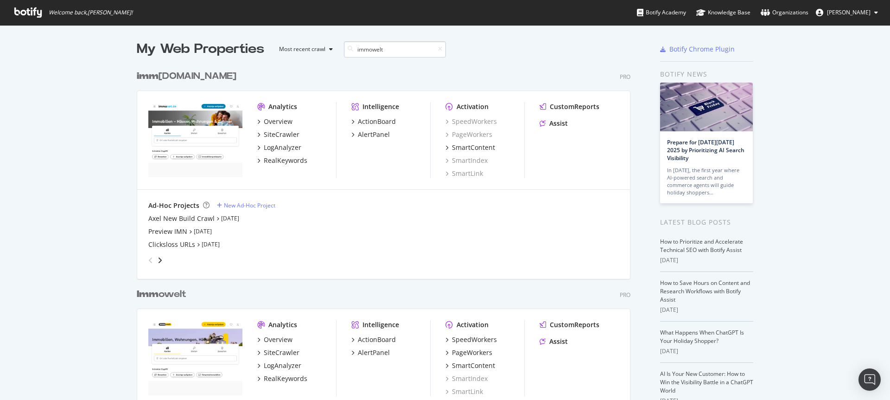
scroll to position [211, 494]
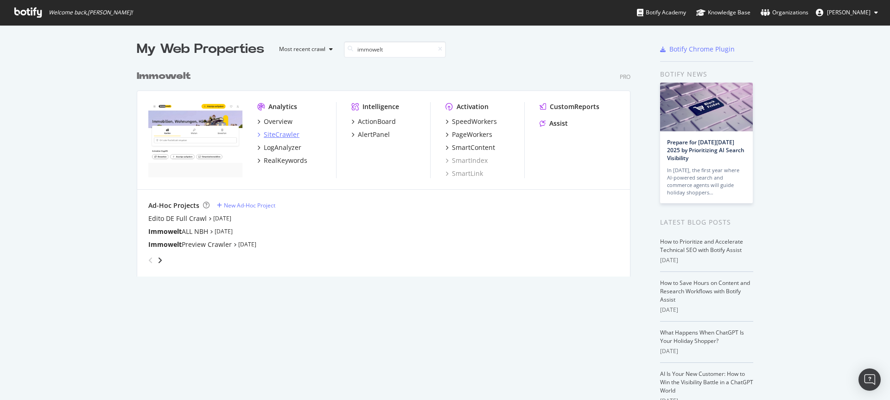
type input "immowelt"
click at [275, 134] on div "SiteCrawler" at bounding box center [282, 134] width 36 height 9
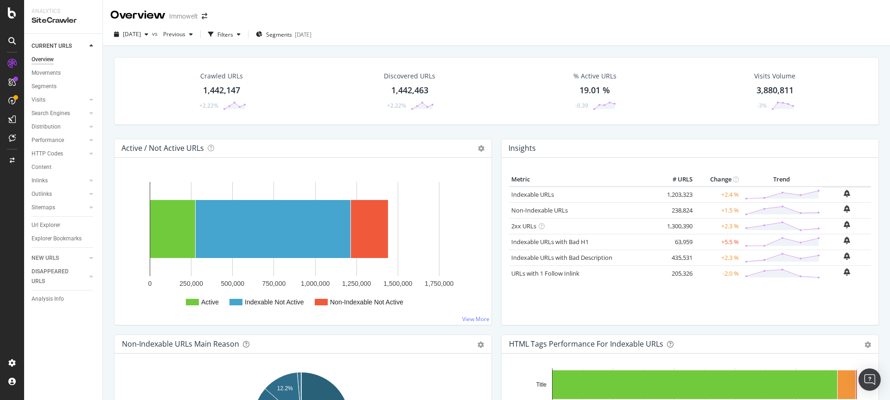
click at [219, 85] on div "1,442,147" at bounding box center [221, 90] width 37 height 12
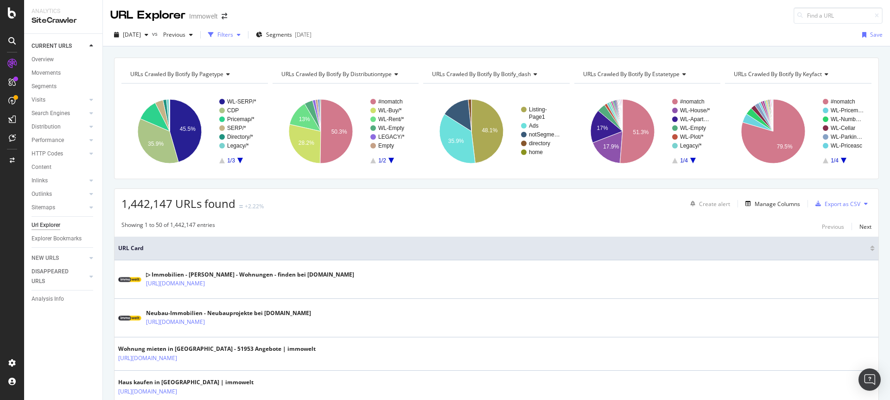
click at [217, 34] on div "button" at bounding box center [210, 34] width 13 height 13
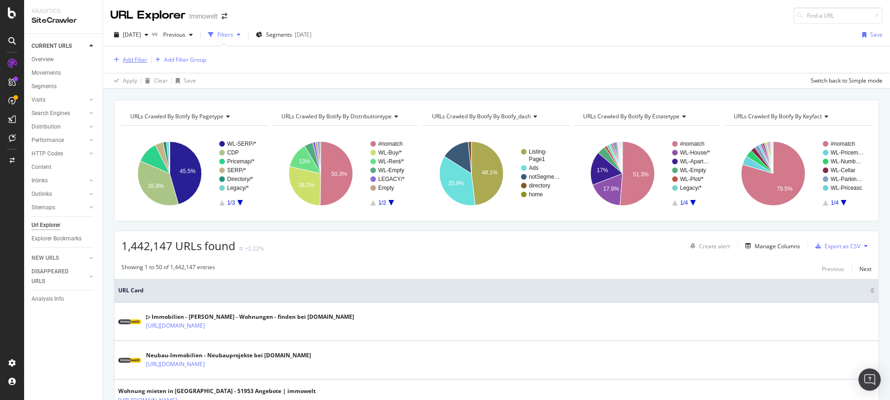
click at [135, 58] on div "Add Filter" at bounding box center [135, 60] width 25 height 8
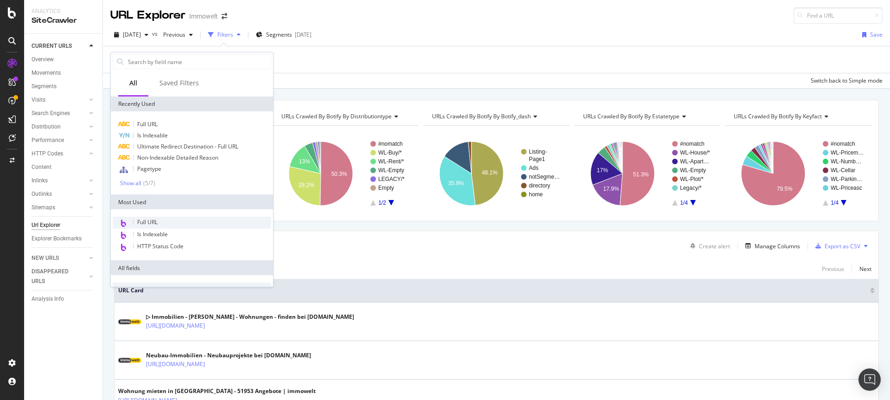
click at [147, 218] on span "Full URL" at bounding box center [147, 222] width 20 height 8
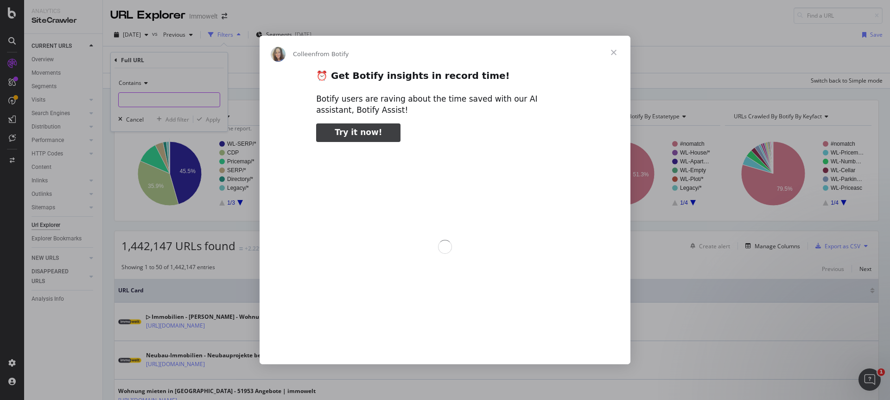
click at [157, 102] on div "Intercom messenger" at bounding box center [445, 200] width 890 height 400
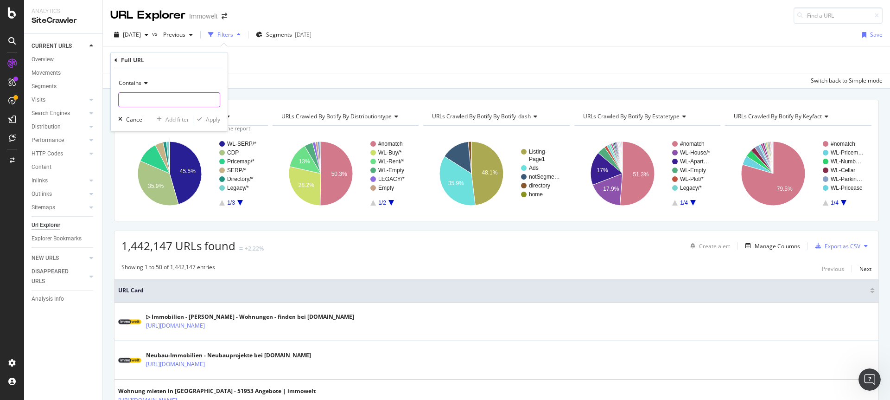
click at [175, 102] on input "text" at bounding box center [169, 99] width 101 height 15
paste input "immobilienpreise/berlin-lichterfelde"
type input "immobilienpreise/berlin-lichterfelde"
click at [208, 119] on div "Apply" at bounding box center [213, 119] width 14 height 8
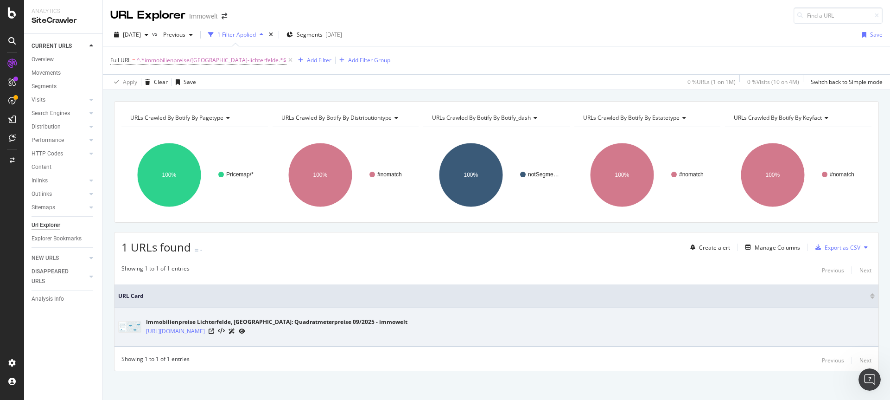
click at [245, 330] on icon at bounding box center [242, 331] width 6 height 6
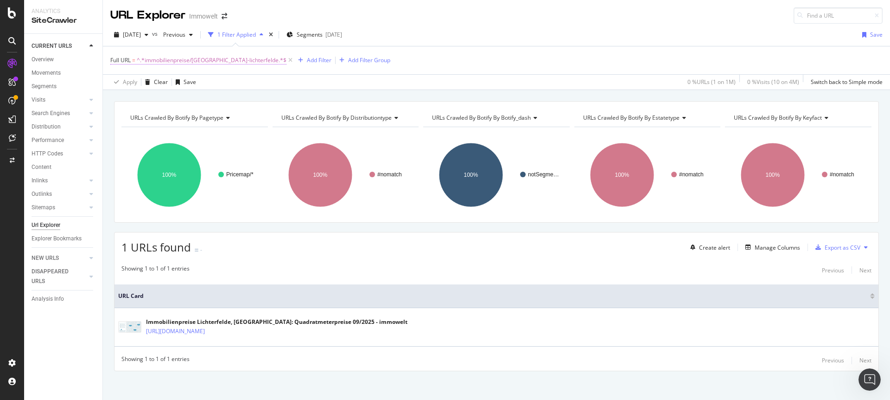
click at [224, 59] on span "^.*immobilienpreise/berlin-lichterfelde.*$" at bounding box center [212, 60] width 150 height 13
click at [214, 95] on icon at bounding box center [212, 98] width 5 height 6
click at [184, 102] on input "text" at bounding box center [169, 98] width 101 height 15
paste input "immobilienpreise/berlin-10115/lichterfelde-14167/nbh2de91302107"
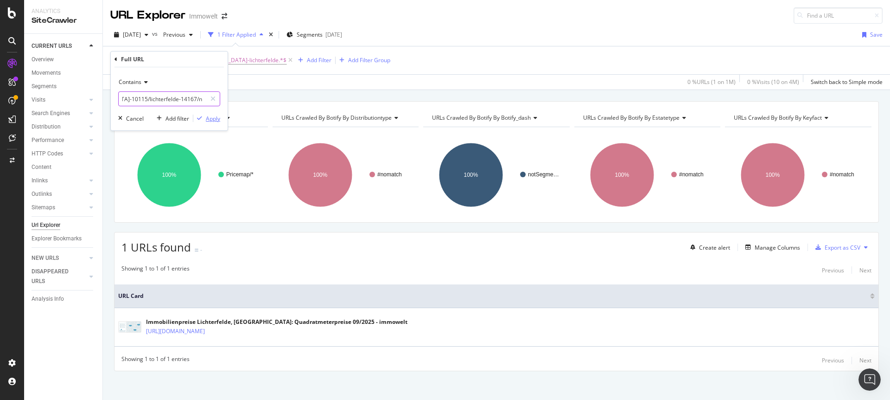
type input "immobilienpreise/berlin-10115/lichterfelde-14167/nbh2de91302107"
click at [211, 115] on div "Apply" at bounding box center [213, 119] width 14 height 8
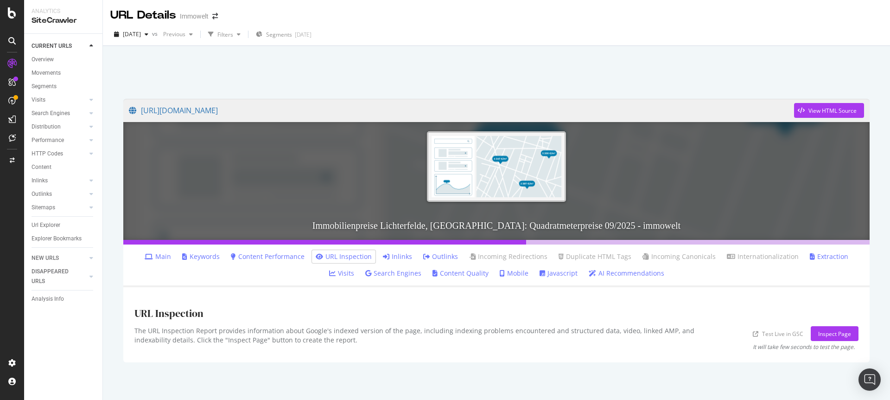
click at [383, 255] on link "Inlinks" at bounding box center [397, 256] width 29 height 9
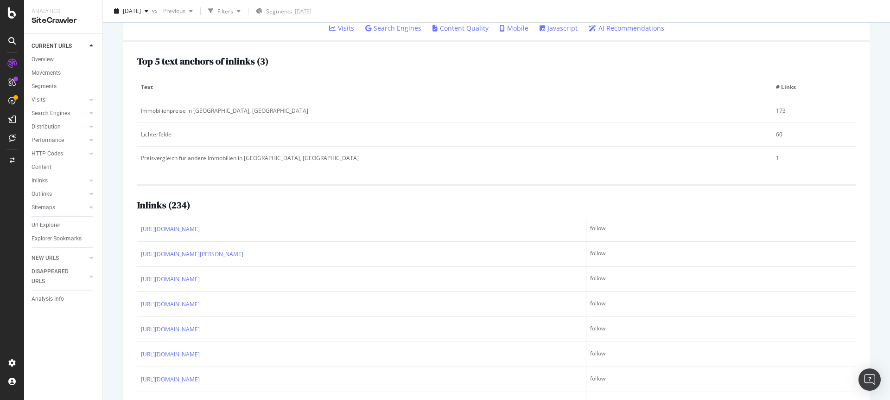
scroll to position [741, 0]
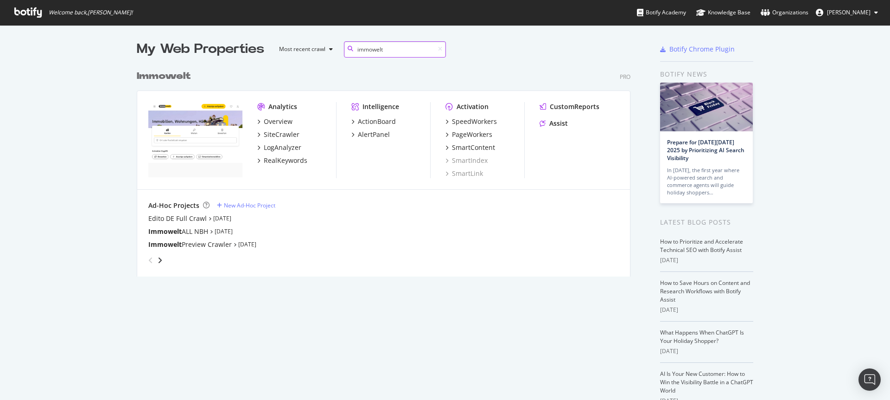
scroll to position [211, 494]
type input "immowelt"
click at [476, 133] on div "PageWorkers" at bounding box center [472, 134] width 40 height 9
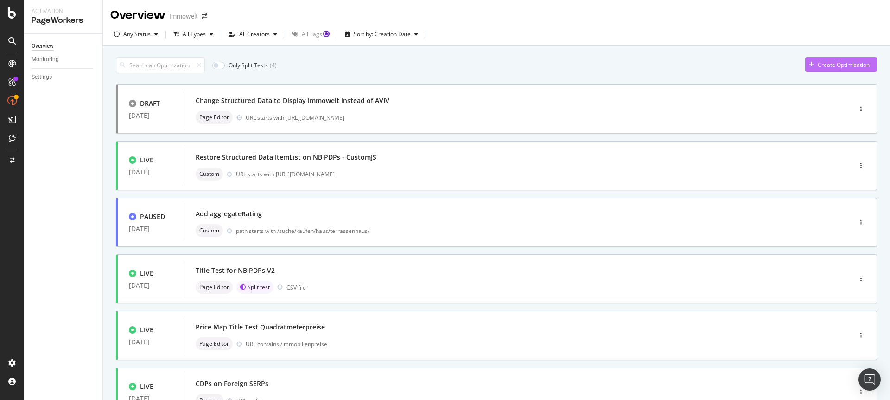
click at [852, 66] on div "Create Optimization" at bounding box center [844, 65] width 52 height 8
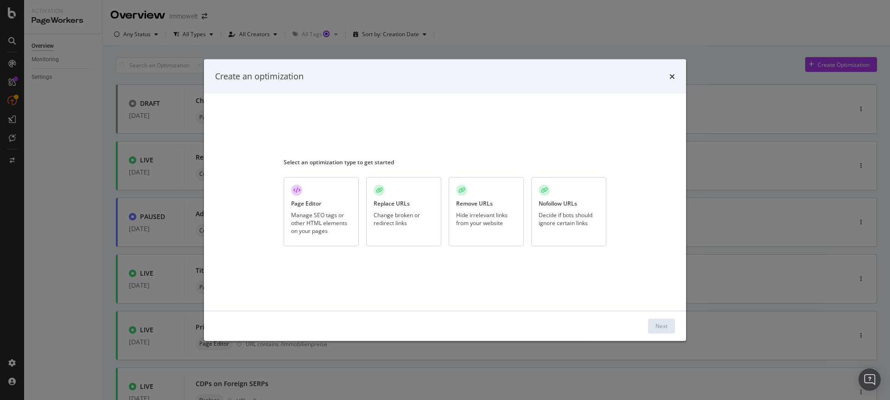
click at [317, 210] on div "Page Editor Manage SEO tags or other HTML elements on your pages" at bounding box center [321, 211] width 75 height 69
click at [662, 323] on div "Next" at bounding box center [661, 326] width 12 height 8
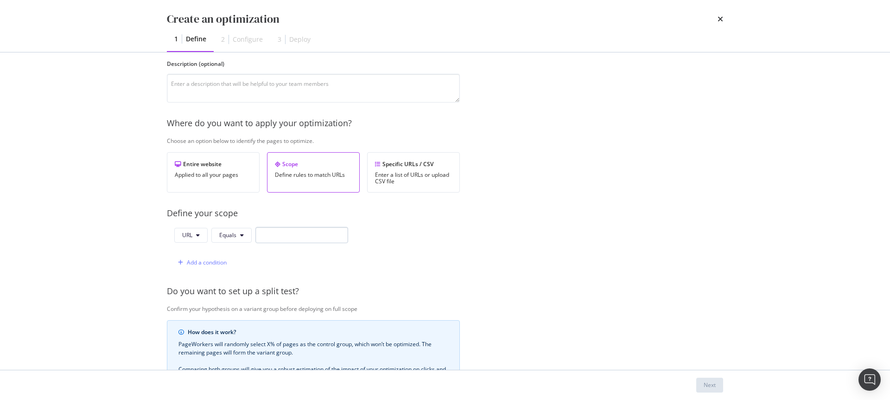
scroll to position [73, 0]
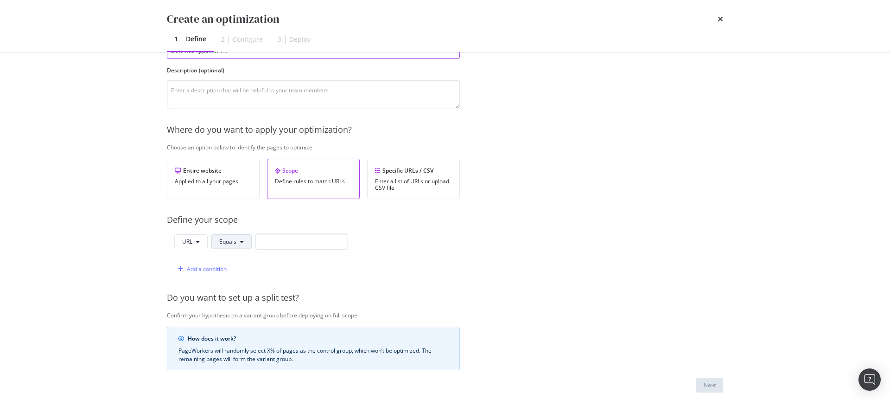
type input "Data nosnippet for H1"
click at [232, 242] on span "Equals" at bounding box center [227, 241] width 17 height 8
click at [235, 120] on span "Contains" at bounding box center [246, 120] width 55 height 8
click at [274, 244] on input "modal" at bounding box center [307, 241] width 93 height 16
paste input "/suche/kaufen/wohnung/munchen-80331/maxvorstadt"
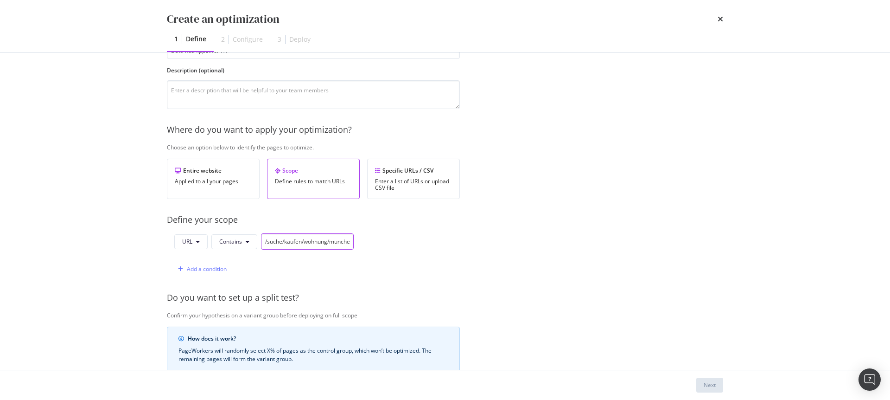
scroll to position [0, 58]
type input "/suche/kaufen/wohnung/munchen-80331/maxvorstadt"
click at [499, 249] on div "Provide a name and description to help identify the change that will be made by…" at bounding box center [445, 263] width 556 height 500
click at [718, 382] on button "Next" at bounding box center [709, 384] width 27 height 15
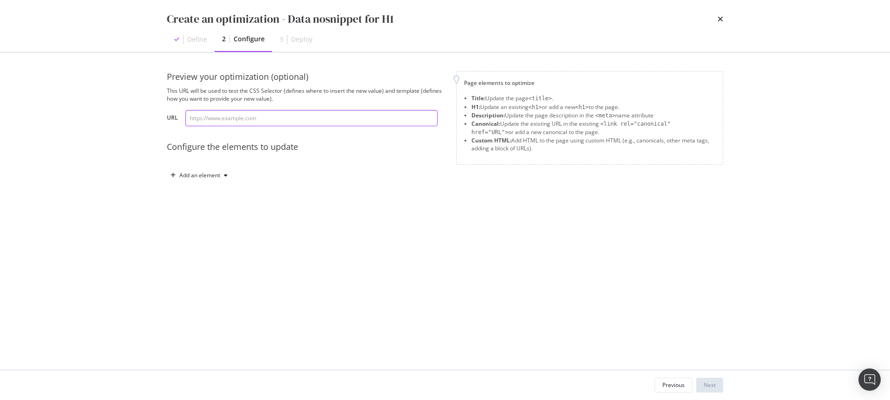
click at [245, 117] on input "modal" at bounding box center [311, 118] width 252 height 16
paste input "https://www.immowelt.de/suche/kaufen/wohnung/munchen-80331/maxvorstadt-80333/ad…"
type input "https://www.immowelt.de/suche/kaufen/wohnung/munchen-80331/maxvorstadt-80333/ad…"
click at [206, 178] on div "Add an element" at bounding box center [199, 175] width 41 height 6
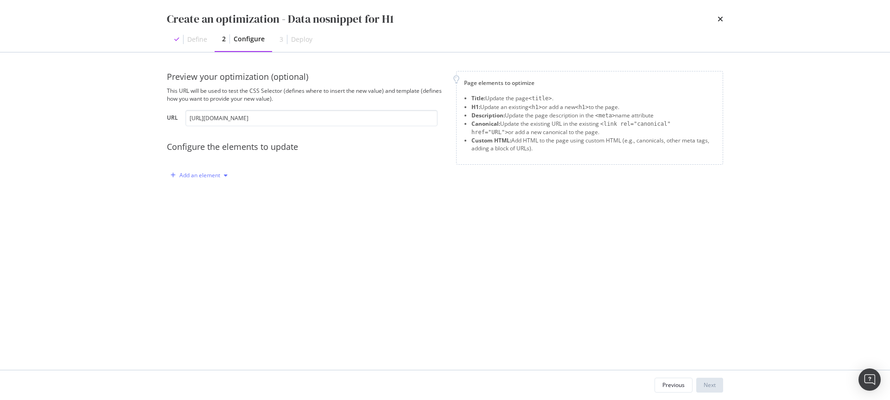
scroll to position [0, 0]
click at [198, 208] on div "H1" at bounding box center [194, 208] width 7 height 8
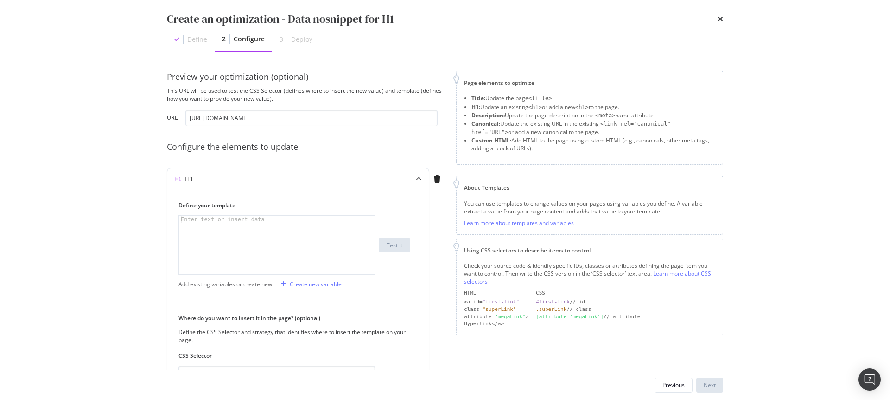
click at [320, 284] on div "Create new variable" at bounding box center [316, 284] width 52 height 8
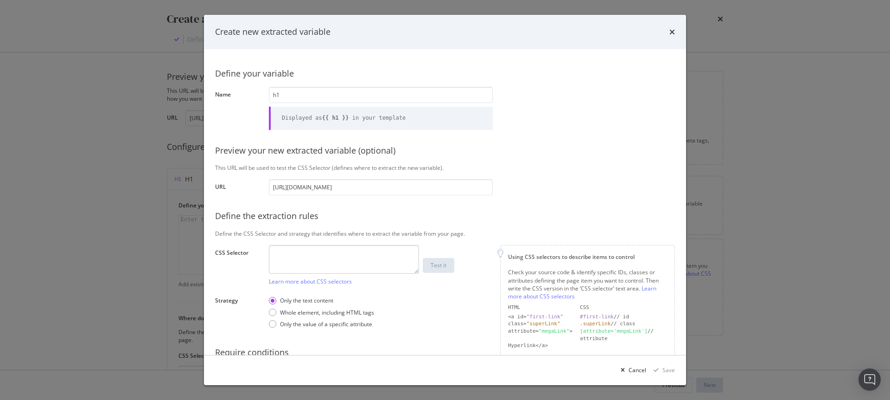
type input "h1"
click at [322, 255] on textarea "modal" at bounding box center [344, 259] width 150 height 29
type textarea "h1"
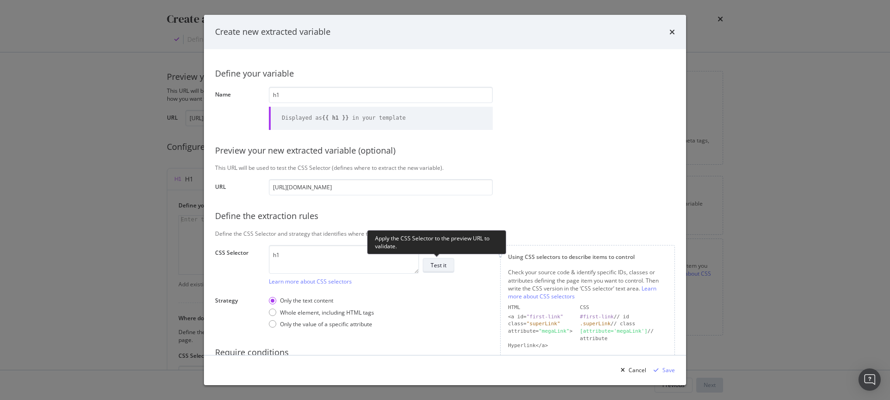
click at [439, 264] on div "Test it" at bounding box center [439, 265] width 16 height 8
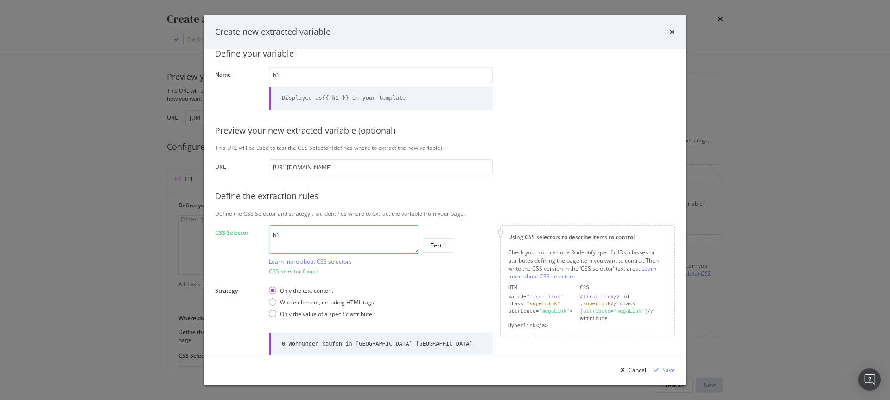
scroll to position [89, 0]
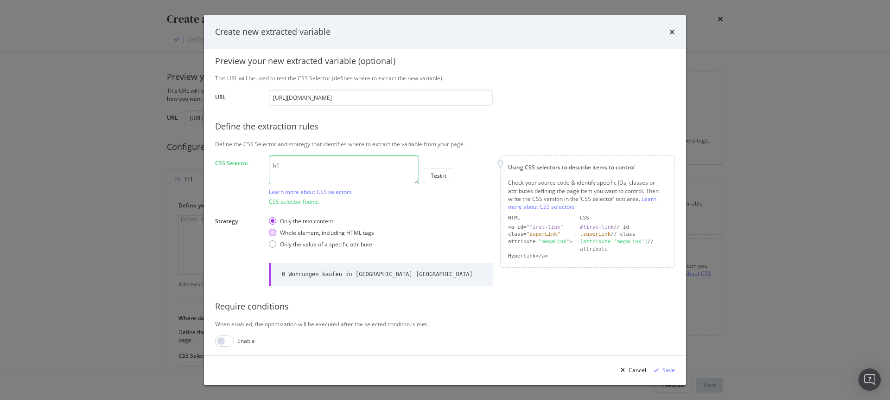
click at [276, 232] on div "Whole element, including HTML tags" at bounding box center [272, 232] width 7 height 7
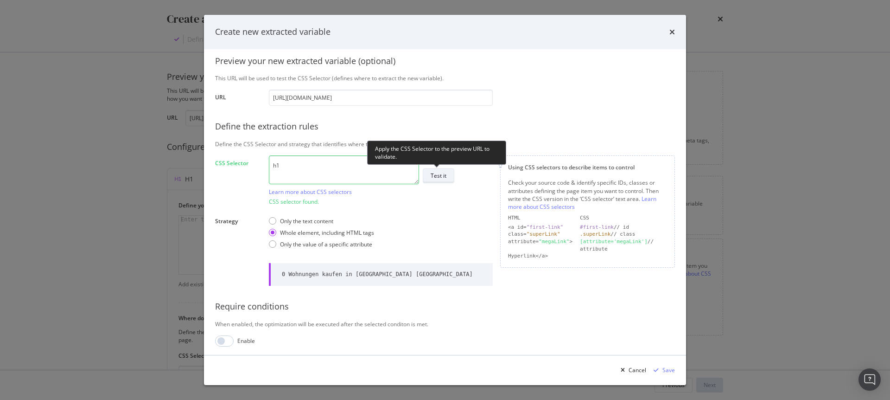
click at [437, 178] on div "Test it" at bounding box center [439, 176] width 16 height 8
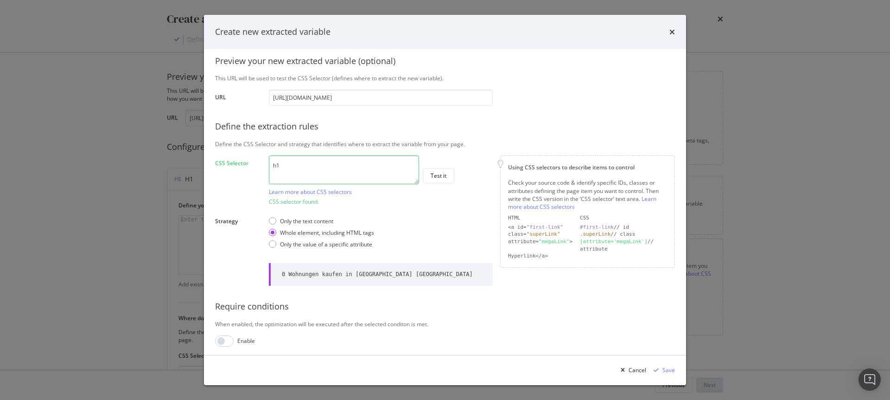
scroll to position [92, 0]
click at [667, 370] on div "Save" at bounding box center [668, 370] width 13 height 8
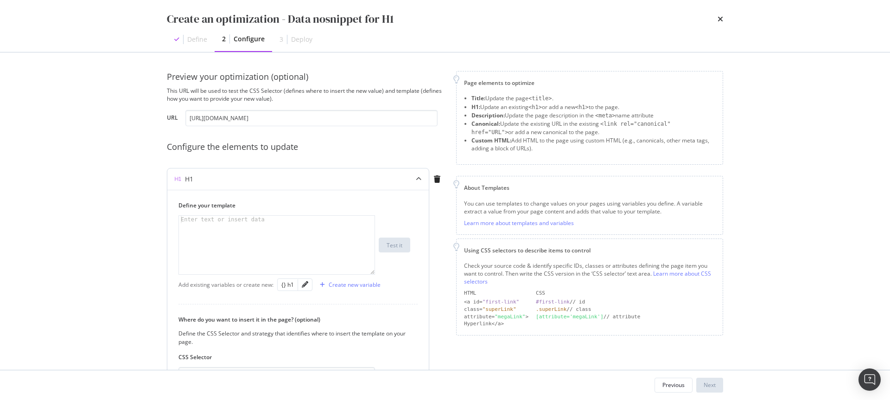
click at [236, 228] on div "modal" at bounding box center [277, 252] width 196 height 73
click at [289, 283] on div "{} h1" at bounding box center [287, 284] width 13 height 8
type textarea "{{ h1 }}"
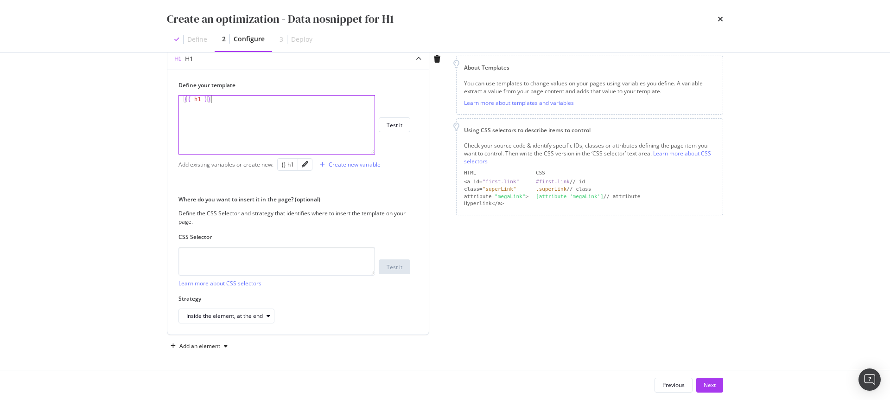
scroll to position [122, 0]
click at [198, 259] on textarea "modal" at bounding box center [276, 258] width 197 height 29
paste textarea "#root > div.css-1goi9xp > div.css-1vy72bq > div.css-1okavp1 > h1"
type textarea "#root > div.css-1goi9xp > div.css-1vy72bq > div.css-1okavp1 > h1"
click at [268, 313] on icon "modal" at bounding box center [269, 314] width 4 height 6
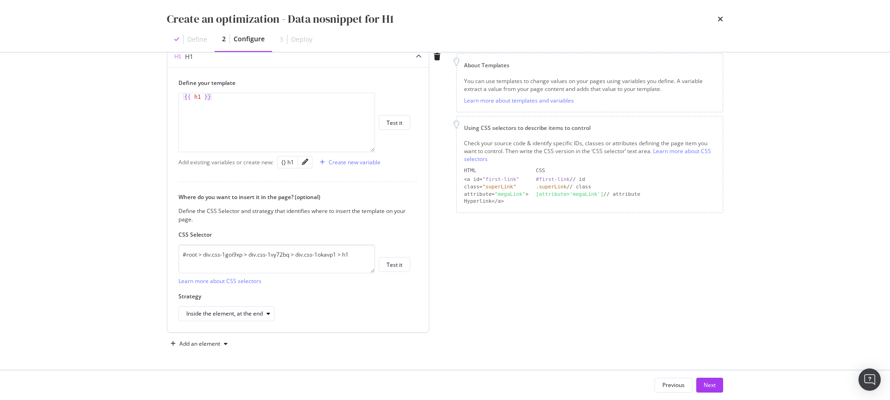
click at [305, 326] on div "Define your template {{ h1 }} {{ h1 }} XXXXXXXXXXXXXXXXXXXXXXXXXXXXXXXXXXXXXXXX…" at bounding box center [297, 199] width 261 height 265
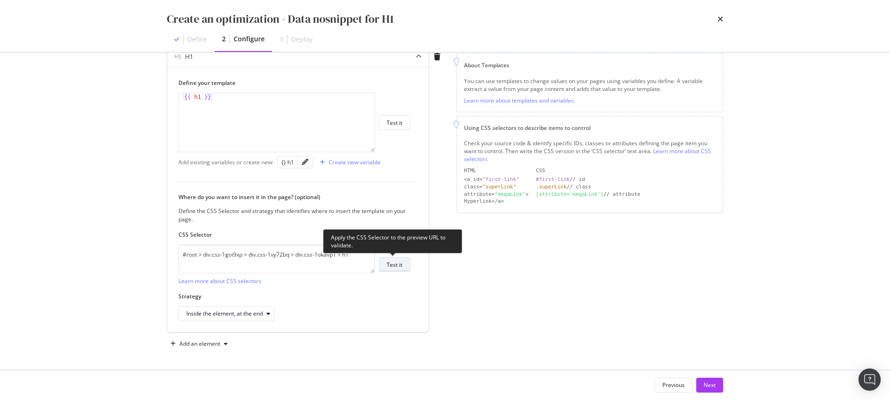
click at [393, 264] on div "Test it" at bounding box center [395, 265] width 16 height 8
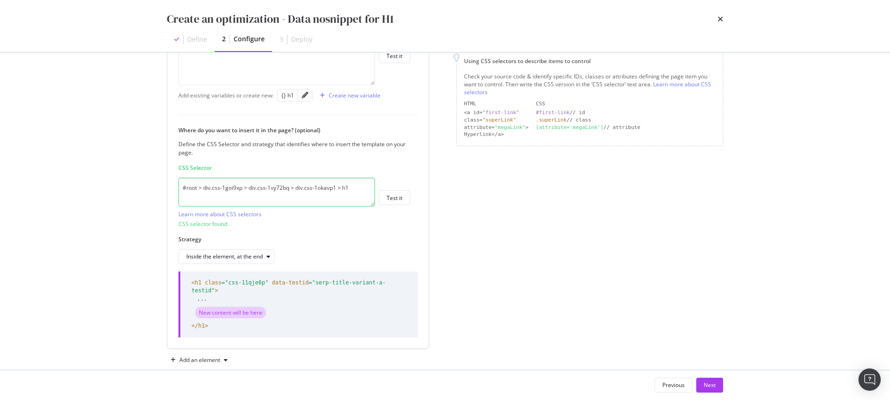
scroll to position [125, 0]
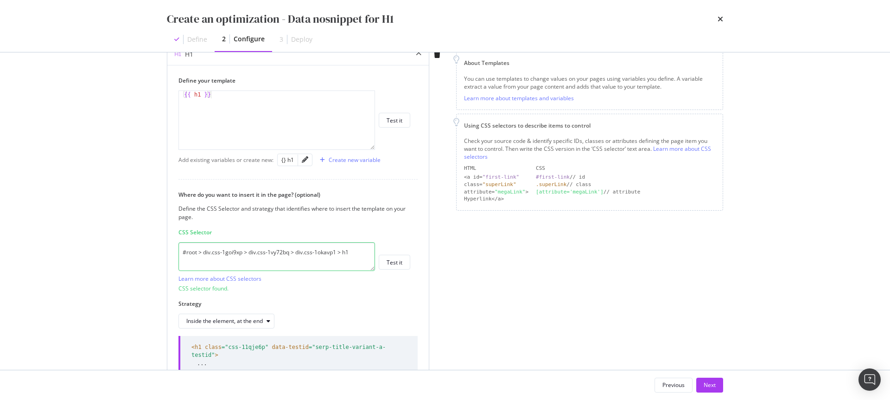
click at [258, 102] on div "{{ h1 }}" at bounding box center [277, 127] width 196 height 73
paste textarea "<meta name="googlebot" content="nosnippet">"
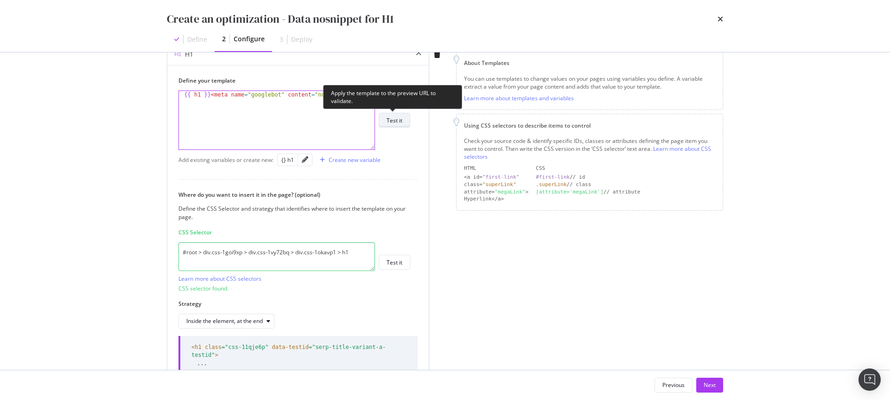
click at [392, 119] on div "Test it" at bounding box center [395, 120] width 16 height 8
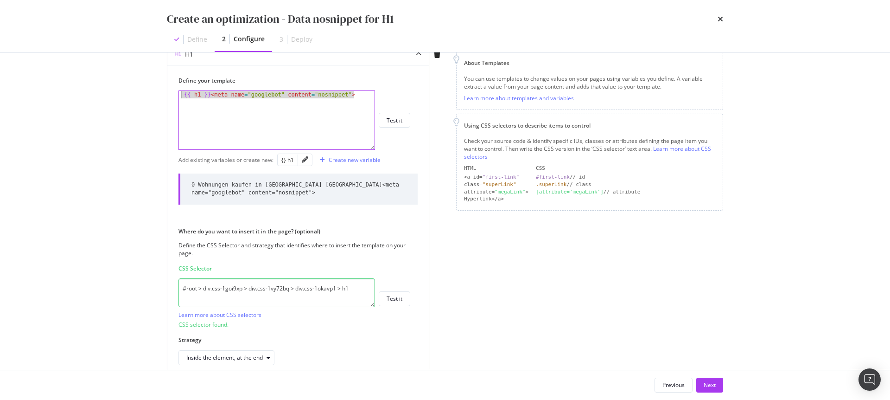
drag, startPoint x: 361, startPoint y: 97, endPoint x: 149, endPoint y: 83, distance: 212.3
click at [149, 83] on div "Preview your optimization (optional) This URL will be used to test the CSS Sele…" at bounding box center [444, 210] width 593 height 317
click at [288, 160] on div "{} h1" at bounding box center [287, 160] width 13 height 8
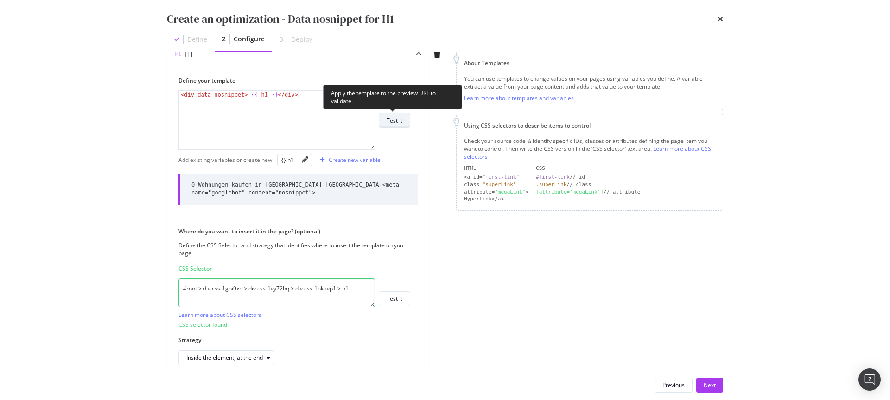
click at [394, 121] on div "Test it" at bounding box center [395, 120] width 16 height 8
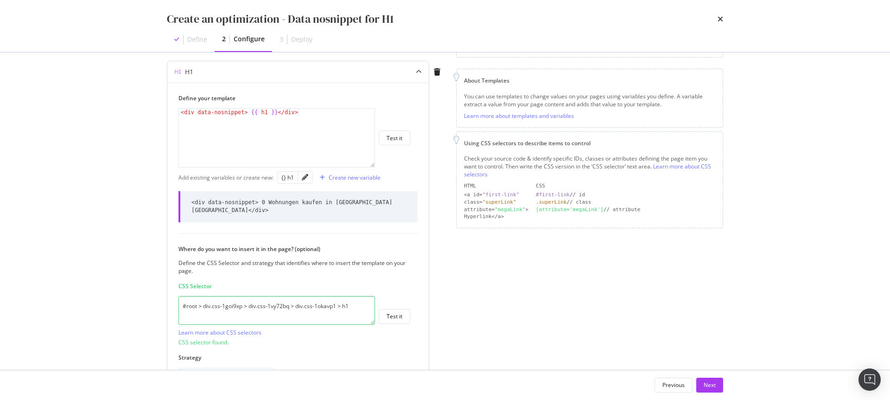
scroll to position [98, 0]
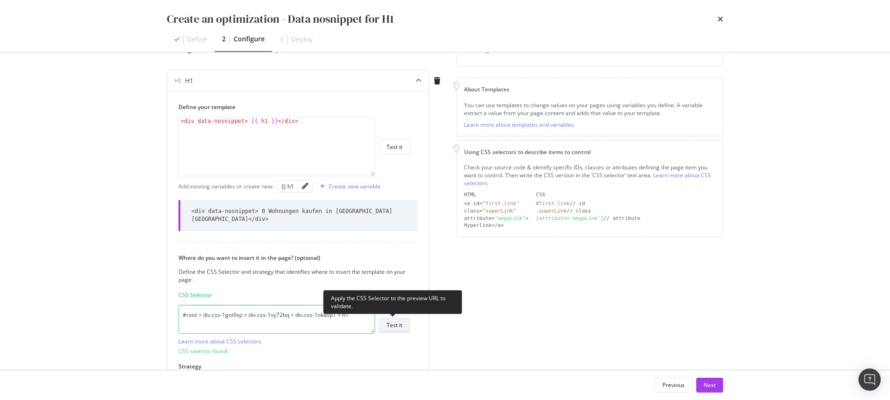
click at [395, 325] on div "Test it" at bounding box center [395, 325] width 16 height 8
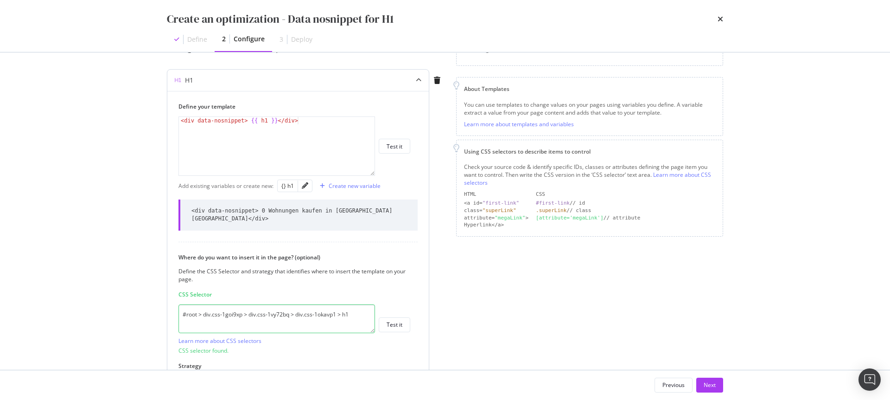
scroll to position [223, 0]
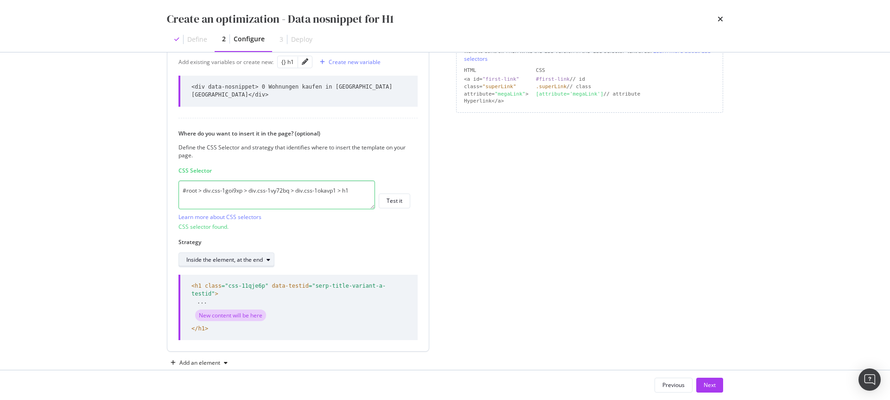
click at [220, 261] on div "Inside the element, at the end" at bounding box center [224, 260] width 76 height 6
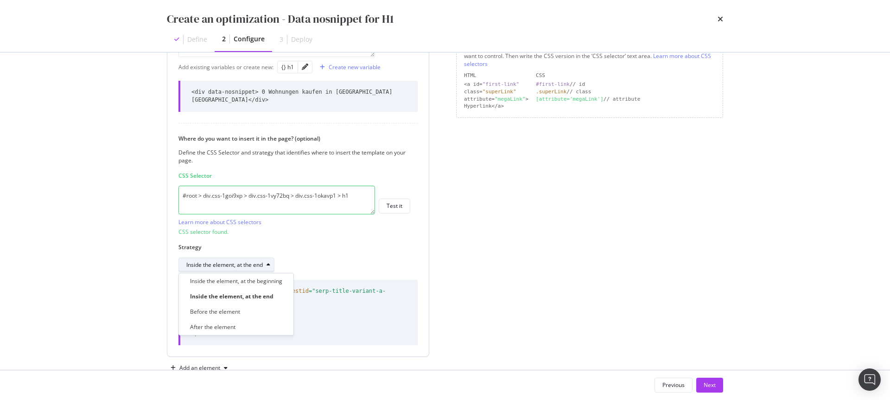
scroll to position [217, 0]
click at [231, 284] on div "Inside the element, at the beginning" at bounding box center [236, 281] width 92 height 8
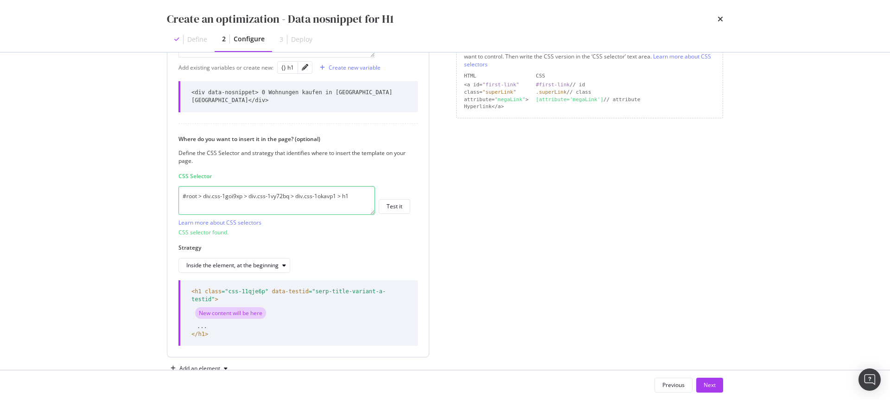
click at [345, 251] on div "Strategy Inside the element, at the beginning" at bounding box center [294, 257] width 232 height 29
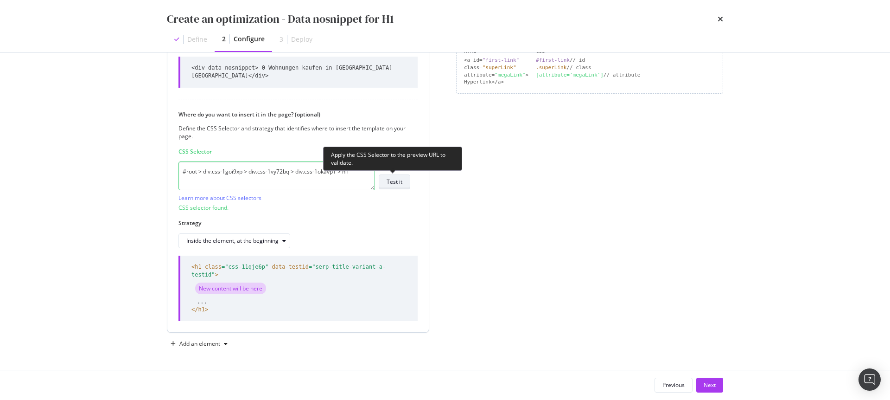
click at [405, 184] on button "Test it" at bounding box center [395, 181] width 32 height 15
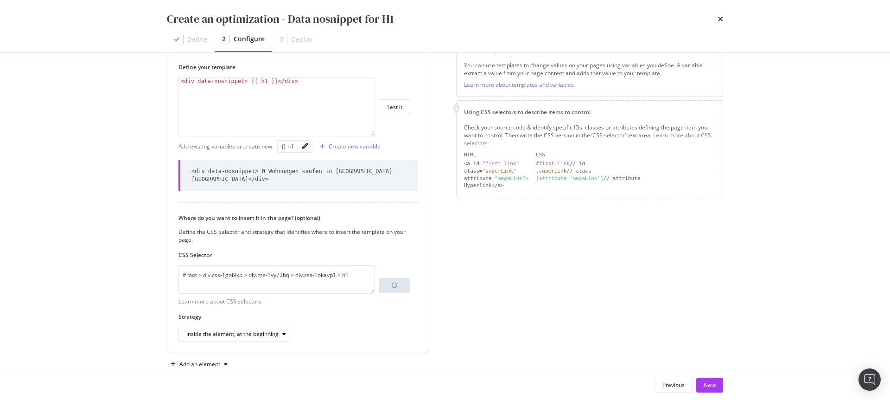
scroll to position [135, 0]
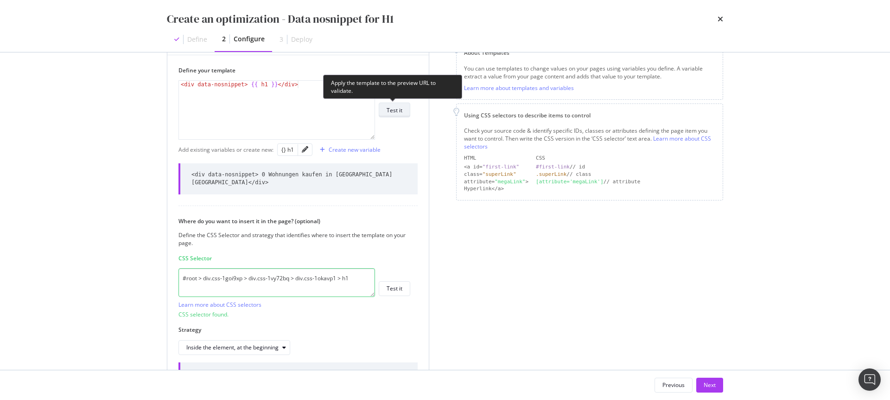
click at [399, 113] on div "Test it" at bounding box center [395, 110] width 16 height 8
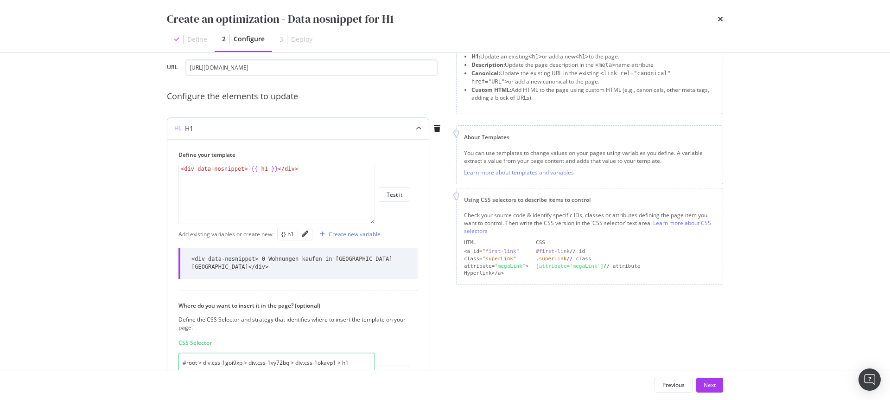
scroll to position [57, 0]
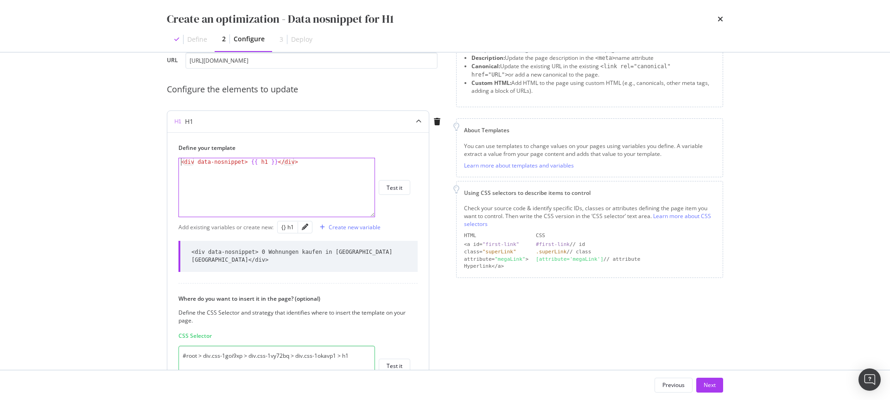
click at [180, 161] on div "< div data-nosnippet > {{ h1 }} </ div >" at bounding box center [277, 194] width 196 height 73
click at [330, 166] on div "< p > < div data-nosnippet > {{ h1 }} </ div >" at bounding box center [277, 194] width 196 height 73
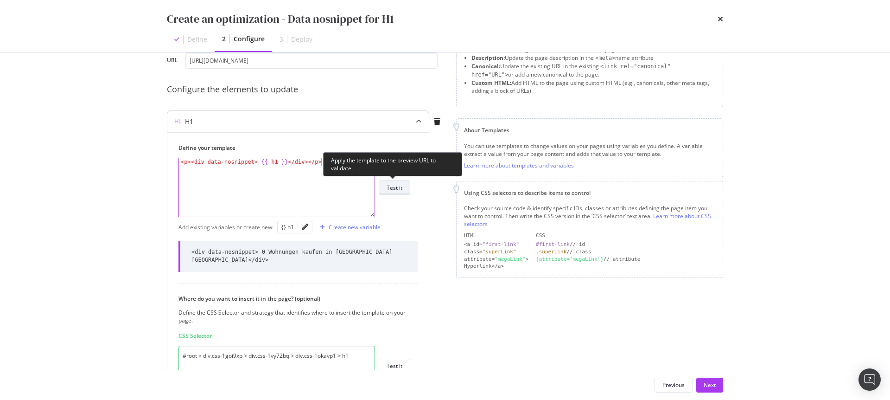
click at [388, 182] on div "Test it" at bounding box center [395, 187] width 16 height 13
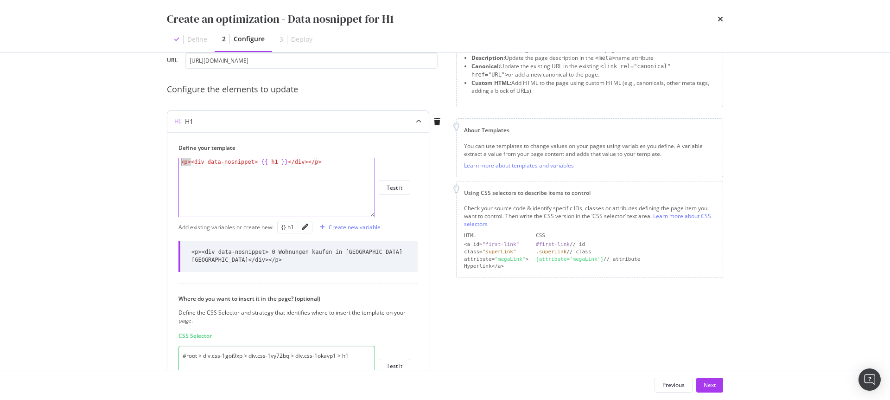
drag, startPoint x: 191, startPoint y: 161, endPoint x: 170, endPoint y: 159, distance: 20.4
click at [170, 159] on div "Define your template <p><div data-nosnippet> {{ h1 }}</div></p> < p > < div dat…" at bounding box center [297, 324] width 261 height 384
click at [312, 161] on div "< div data-nosnippet > {{ h1 }} </ div > </ p >" at bounding box center [277, 194] width 196 height 73
type textarea "<div data-nosnippet> {{ h1 }}</div>"
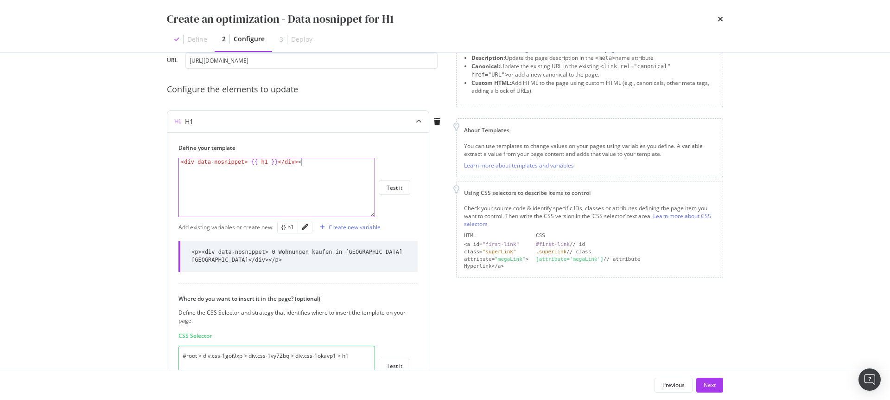
scroll to position [0, 9]
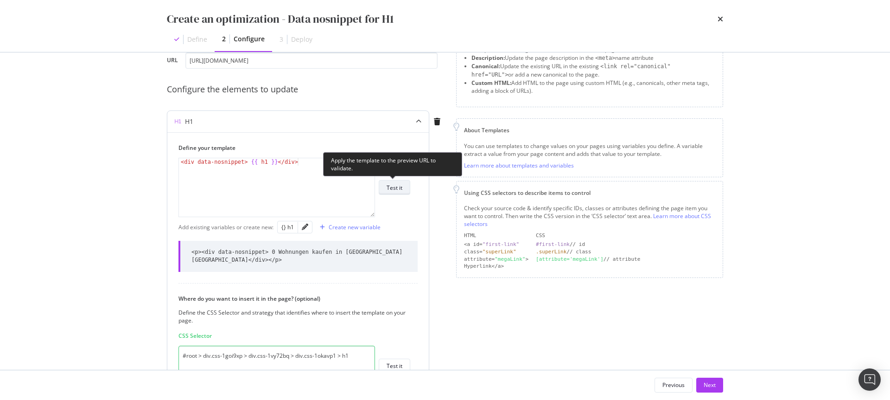
click at [387, 187] on div "Test it" at bounding box center [395, 188] width 16 height 8
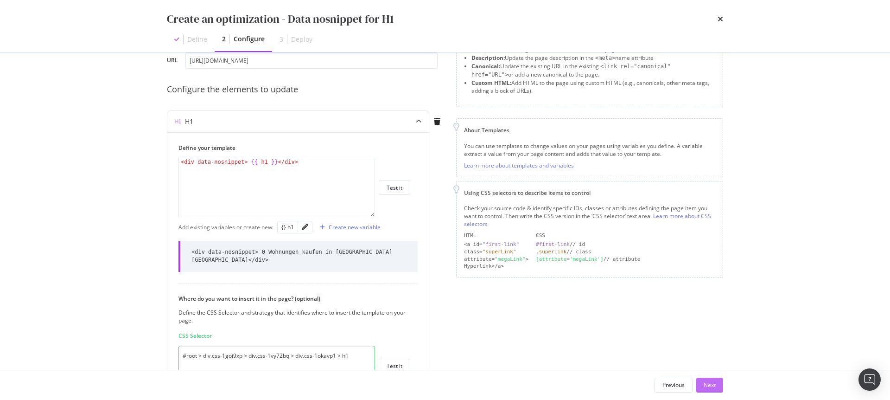
click at [714, 386] on div "Next" at bounding box center [710, 385] width 12 height 8
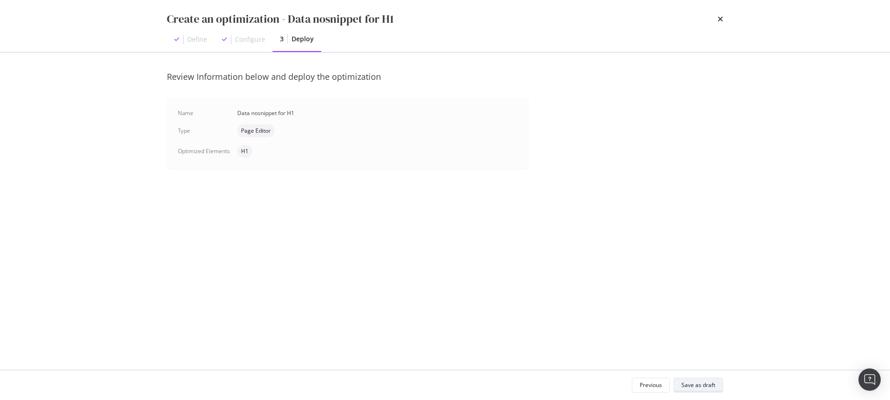
click at [697, 381] on div "Save as draft" at bounding box center [698, 385] width 34 height 8
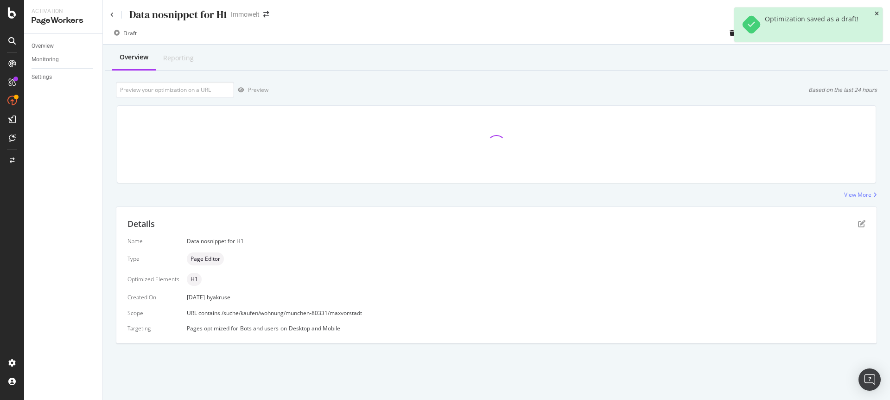
click at [878, 12] on icon "close toast" at bounding box center [877, 14] width 4 height 6
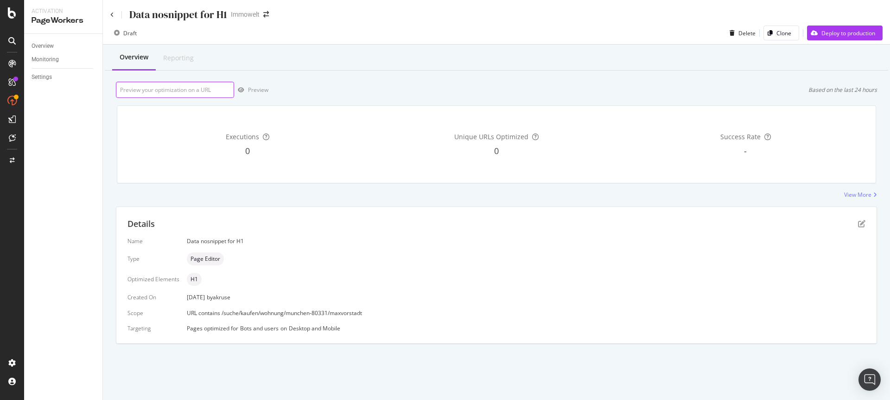
click at [152, 89] on input "url" at bounding box center [175, 90] width 118 height 16
paste input "https://www.immowelt.de/suche/kaufen/wohnung/munchen-80331/maxvorstadt-80333/ad…"
type input "https://www.immowelt.de/suche/kaufen/wohnung/munchen-80331/maxvorstadt-80333/ad…"
click at [251, 86] on div "Preview" at bounding box center [258, 90] width 20 height 8
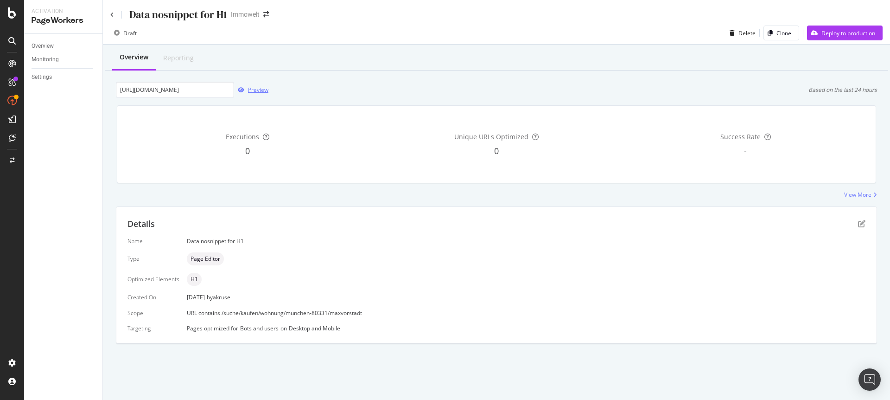
scroll to position [0, 0]
